Goal: Task Accomplishment & Management: Use online tool/utility

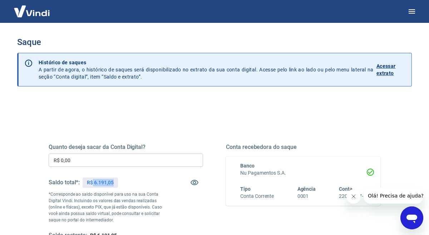
drag, startPoint x: 92, startPoint y: 182, endPoint x: 119, endPoint y: 182, distance: 26.8
click at [119, 182] on div "Saldo total*: R$ 6.191,05" at bounding box center [126, 182] width 155 height 17
copy p "6.191,05"
click at [72, 161] on input "R$ 0,00" at bounding box center [126, 160] width 155 height 13
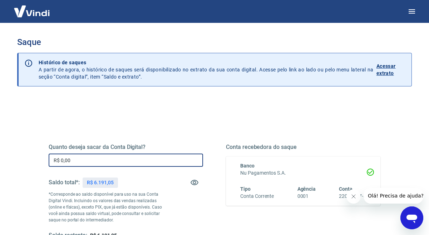
click at [72, 161] on input "R$ 0,00" at bounding box center [126, 160] width 155 height 13
paste input "6.191,05"
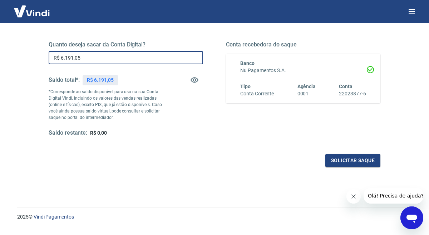
scroll to position [118, 0]
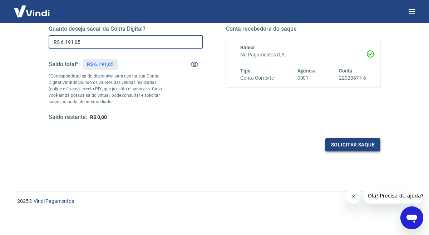
type input "R$ 6.191,05"
click at [339, 149] on button "Solicitar saque" at bounding box center [353, 144] width 55 height 13
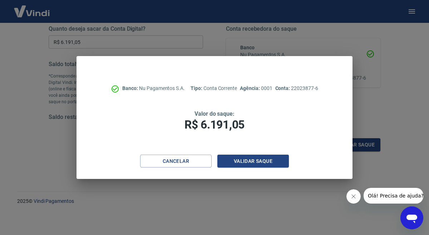
click at [265, 168] on div "Cancelar Validar saque" at bounding box center [215, 167] width 276 height 25
click at [263, 161] on button "Validar saque" at bounding box center [253, 161] width 72 height 13
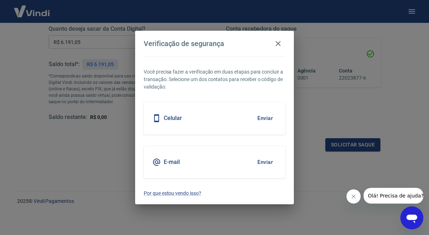
click at [264, 120] on button "Enviar" at bounding box center [265, 118] width 23 height 15
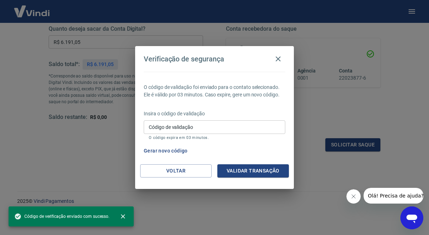
click at [179, 126] on input "Código de validação" at bounding box center [215, 127] width 142 height 13
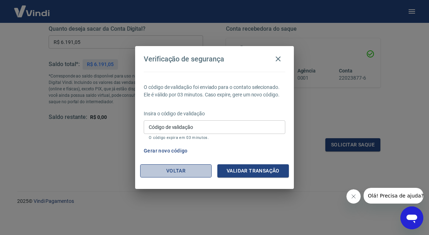
click at [173, 175] on button "Voltar" at bounding box center [176, 171] width 72 height 13
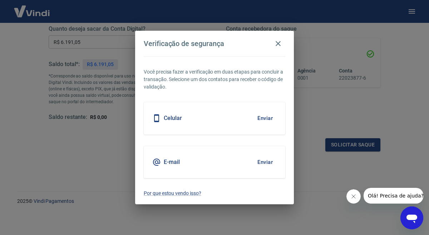
click at [265, 159] on button "Enviar" at bounding box center [265, 162] width 23 height 15
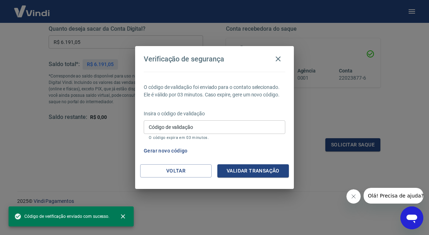
click at [202, 121] on input "Código de validação" at bounding box center [215, 127] width 142 height 13
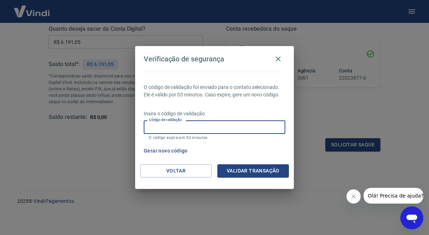
paste input "781414"
type input "781414"
click at [267, 167] on button "Validar transação" at bounding box center [253, 171] width 72 height 13
